Goal: Check status: Check status

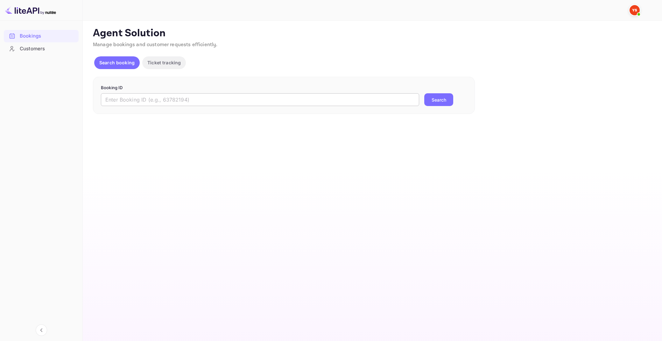
click at [196, 96] on input "text" at bounding box center [260, 99] width 318 height 13
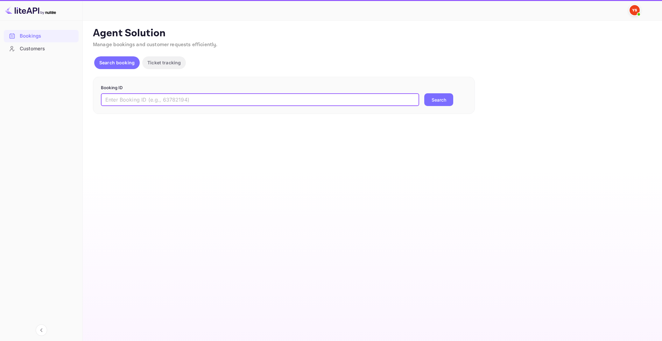
paste input "9940986"
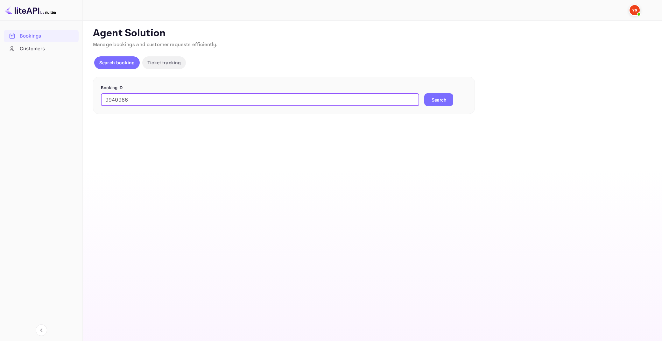
type input "9940986"
click at [424, 93] on button "Search" at bounding box center [438, 99] width 29 height 13
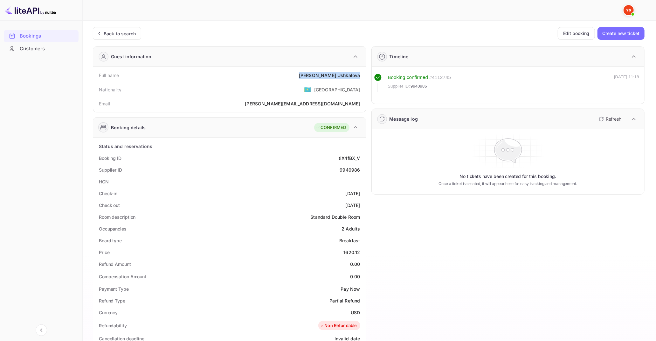
drag, startPoint x: 323, startPoint y: 75, endPoint x: 362, endPoint y: 75, distance: 38.8
click at [362, 75] on div "Full name [PERSON_NAME]" at bounding box center [230, 75] width 268 height 12
copy div "[PERSON_NAME]"
drag, startPoint x: 345, startPoint y: 253, endPoint x: 360, endPoint y: 253, distance: 15.3
click at [360, 253] on div "1620.12" at bounding box center [352, 252] width 17 height 7
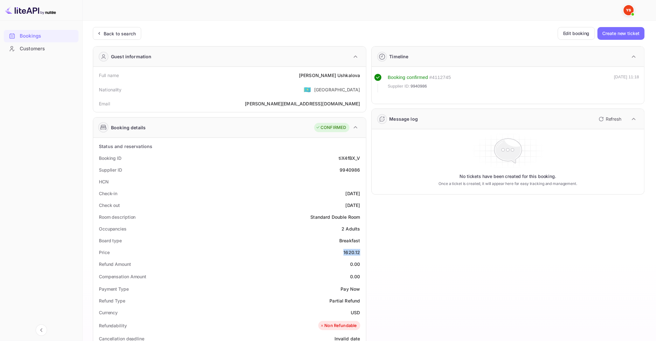
copy div "1620.12"
drag, startPoint x: 352, startPoint y: 310, endPoint x: 360, endPoint y: 312, distance: 8.9
click at [360, 312] on div "USD" at bounding box center [355, 312] width 9 height 7
copy div "USD"
